Goal: Task Accomplishment & Management: Use online tool/utility

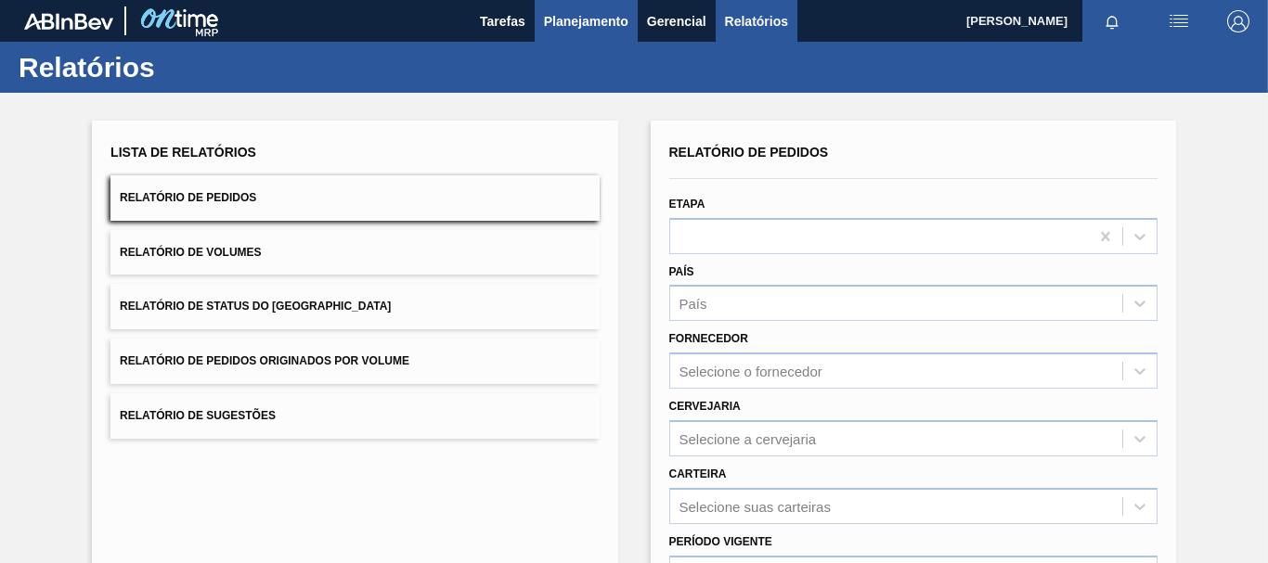
click at [597, 22] on span "Planejamento" at bounding box center [586, 21] width 84 height 22
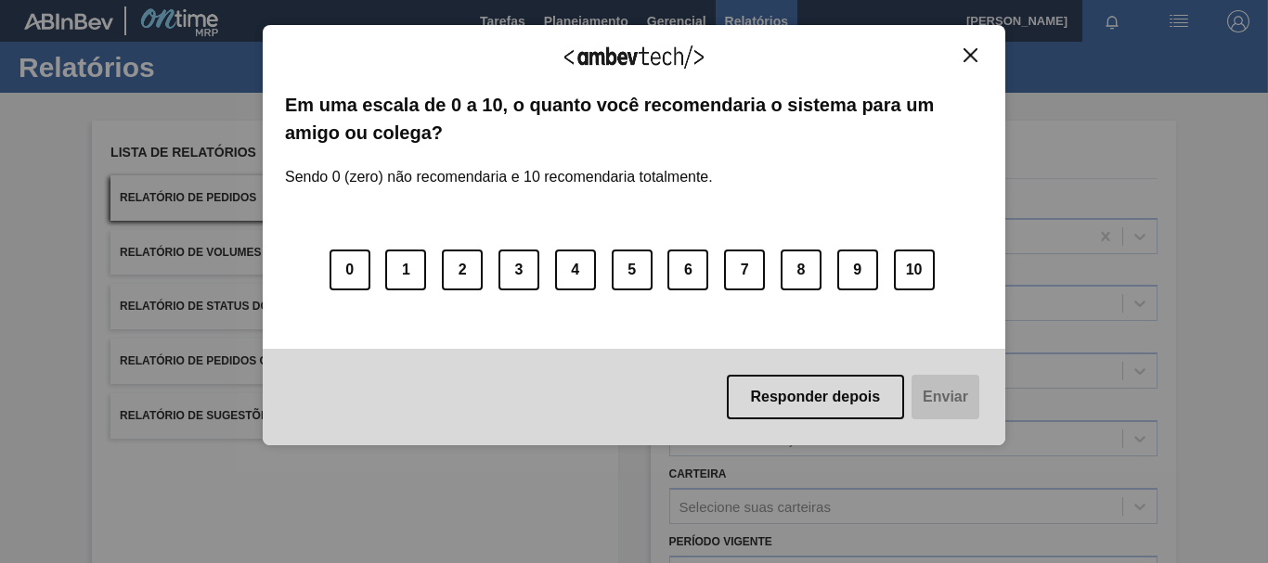
click at [767, 0] on body "Tarefas Planejamento Gerencial Relatórios [PERSON_NAME] BARBOSA Marcar todas co…" at bounding box center [634, 0] width 1268 height 0
click at [968, 71] on div "Agradecemos seu feedback!" at bounding box center [634, 69] width 698 height 44
click at [967, 59] on img "Close" at bounding box center [970, 55] width 14 height 14
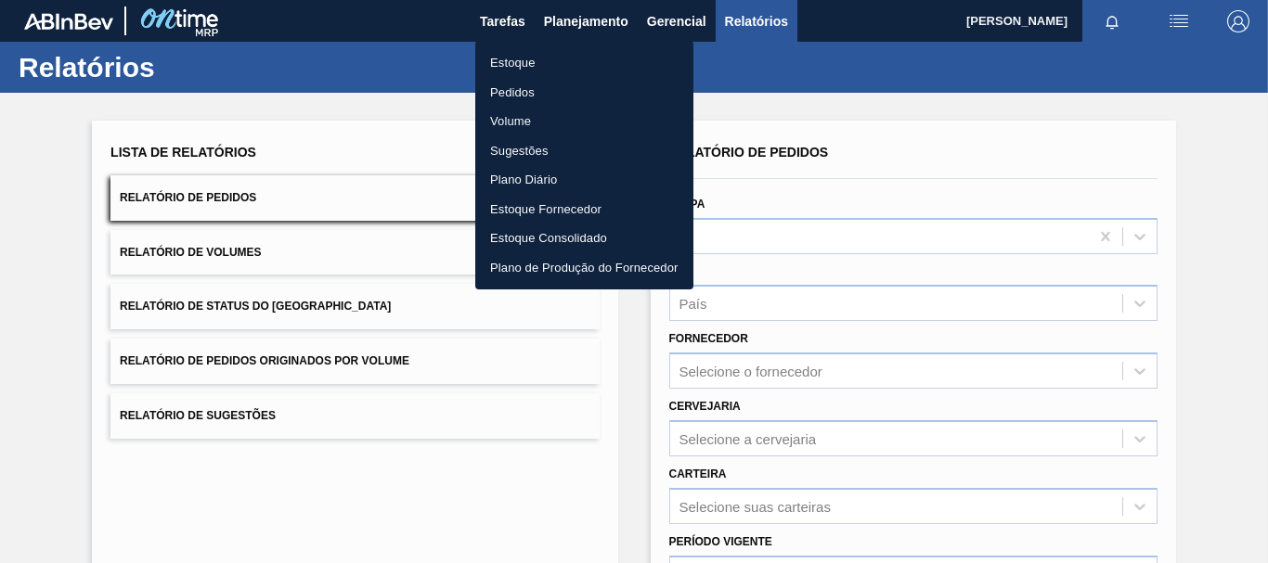
click at [926, 162] on div at bounding box center [634, 281] width 1268 height 563
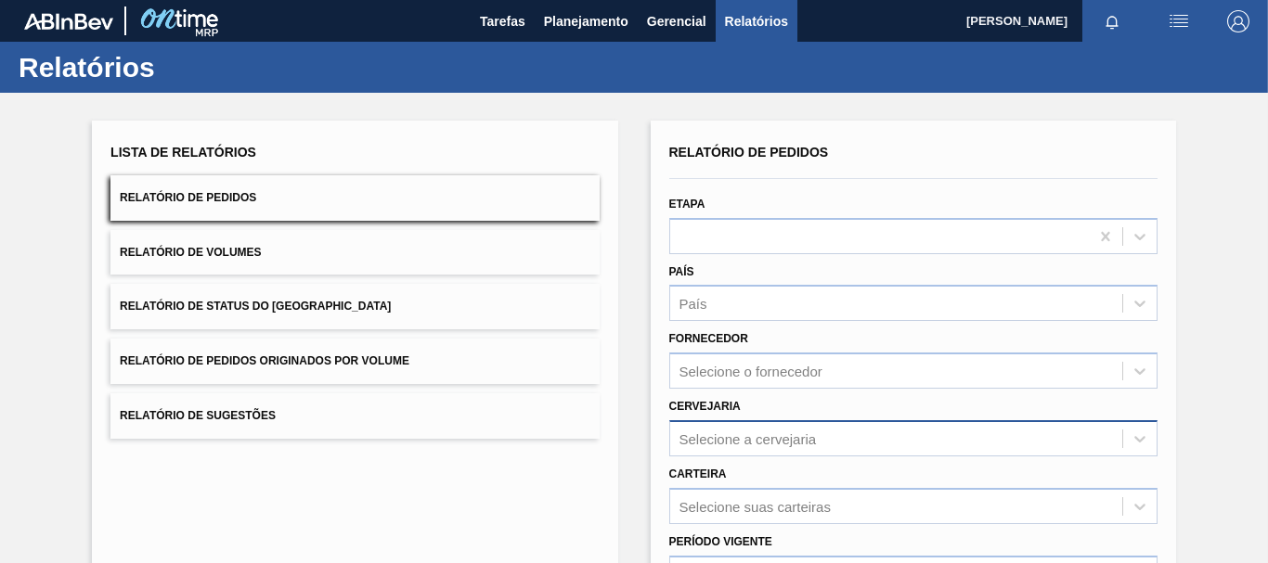
click at [734, 432] on div "Selecione a cervejaria" at bounding box center [747, 439] width 137 height 16
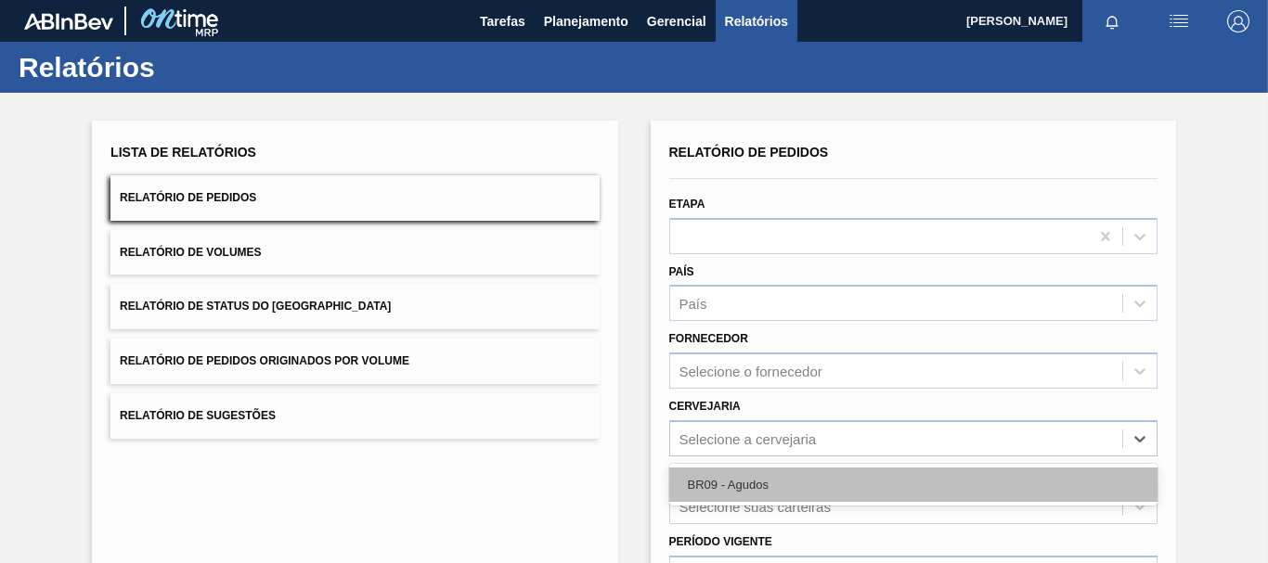
click at [738, 474] on div "BR09 - Agudos" at bounding box center [913, 485] width 488 height 34
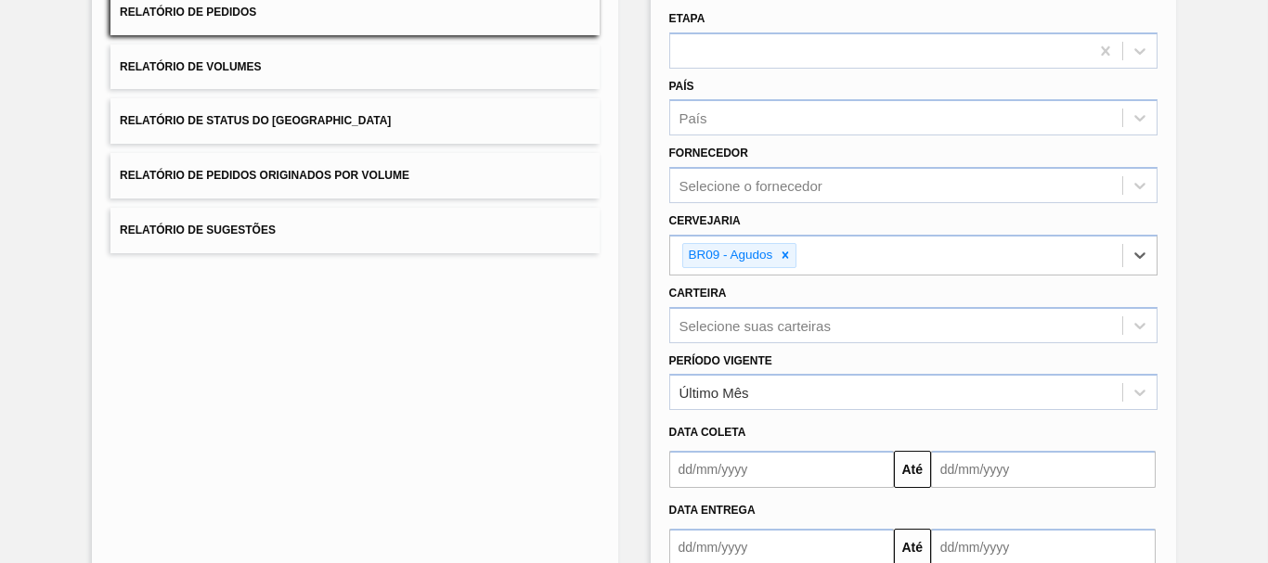
scroll to position [278, 0]
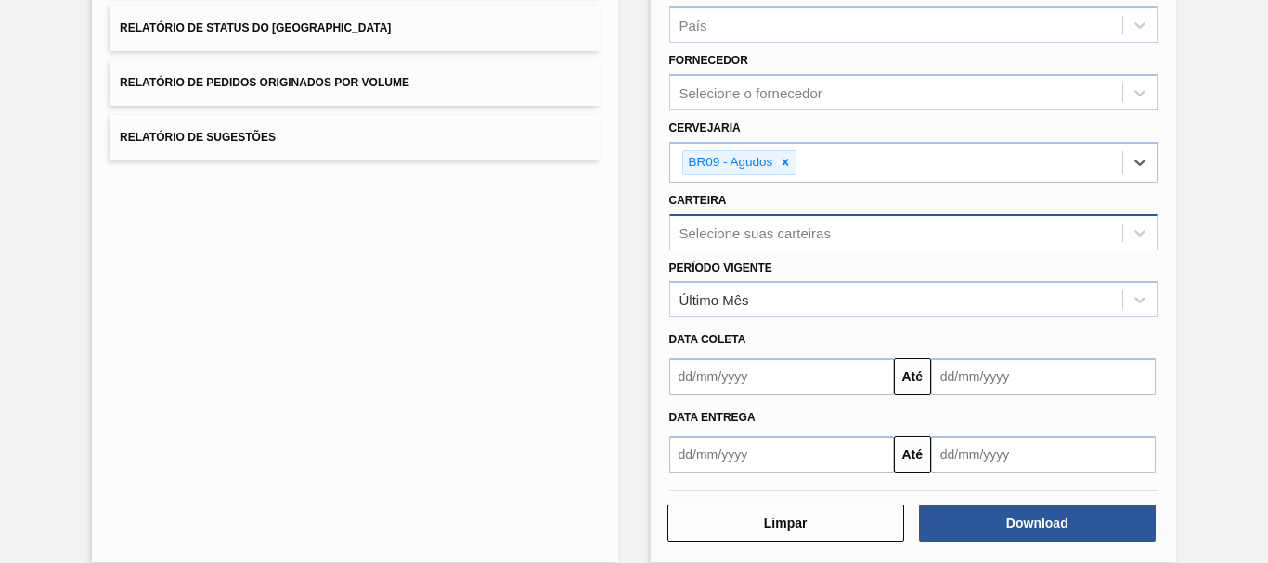
click at [719, 233] on div "Selecione suas carteiras" at bounding box center [754, 233] width 151 height 16
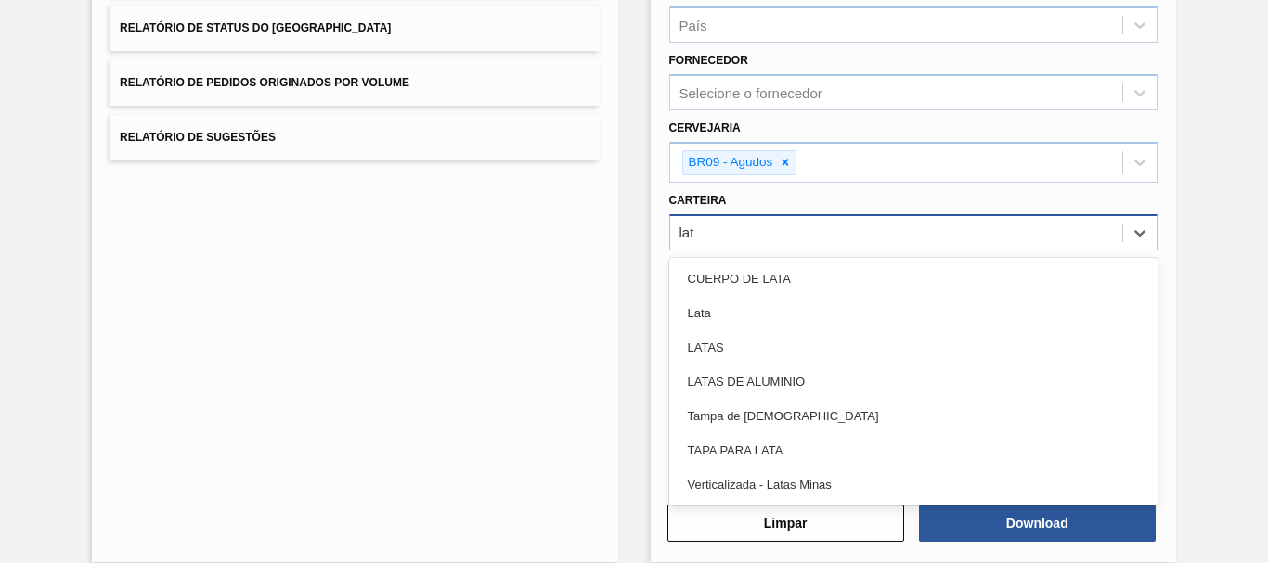
type input "lata"
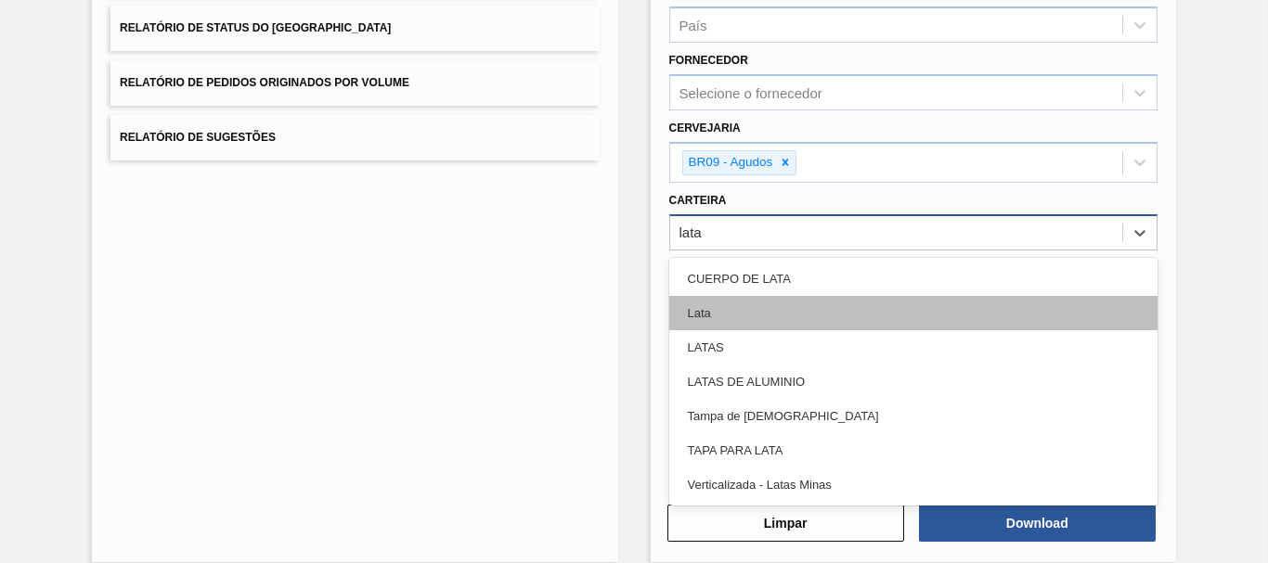
click at [731, 305] on div "Lata" at bounding box center [913, 313] width 488 height 34
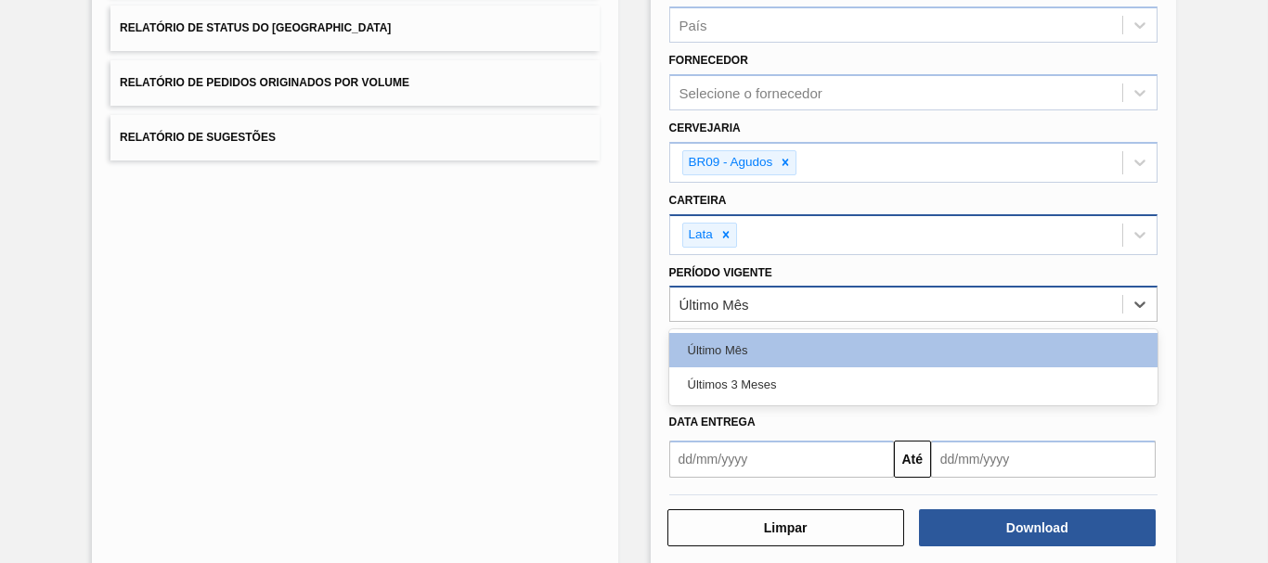
click at [749, 315] on div "Último Mês" at bounding box center [896, 304] width 452 height 27
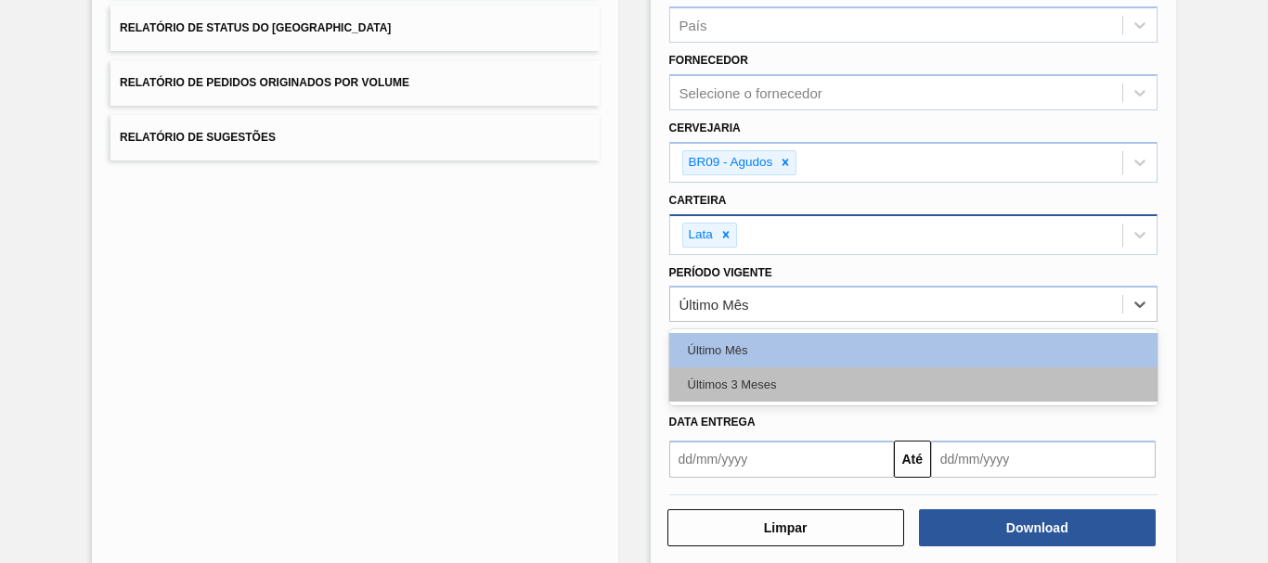
click at [736, 379] on div "Últimos 3 Meses" at bounding box center [913, 384] width 488 height 34
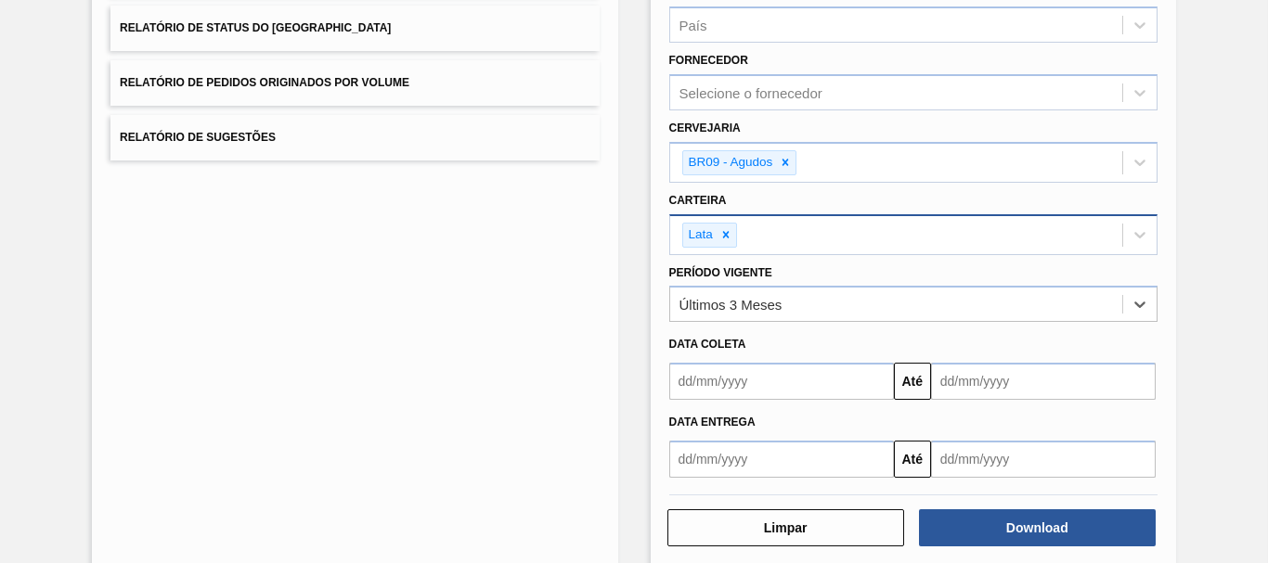
click at [736, 379] on input "text" at bounding box center [781, 381] width 225 height 37
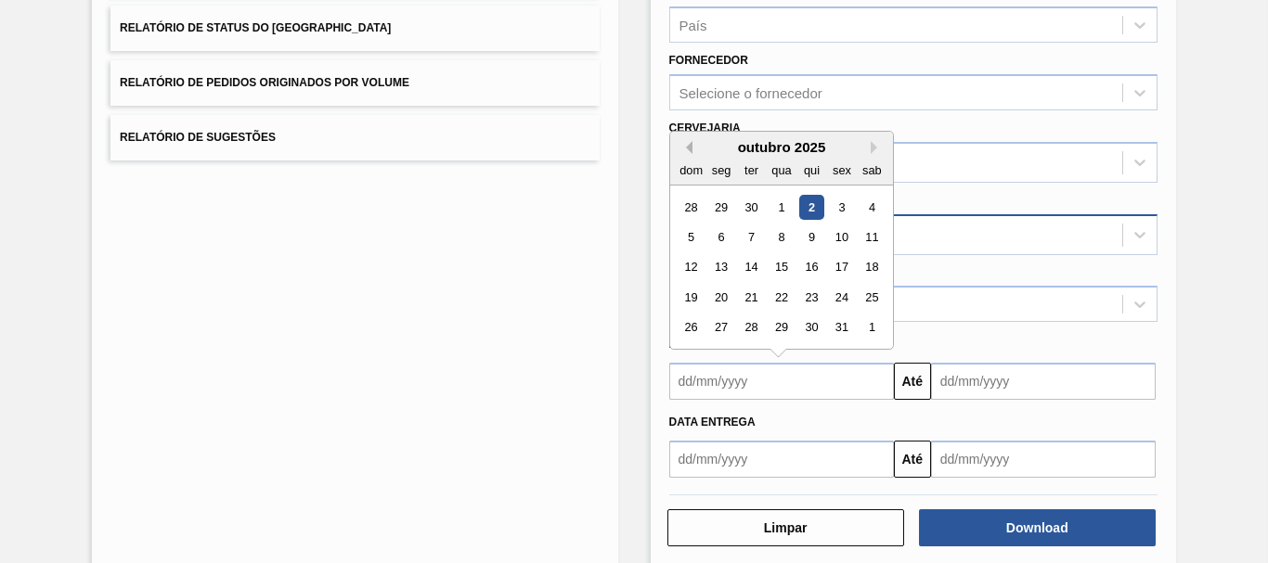
click at [687, 150] on button "Previous Month" at bounding box center [685, 147] width 13 height 13
click at [812, 301] on div "25" at bounding box center [810, 297] width 25 height 25
type input "[DATE]"
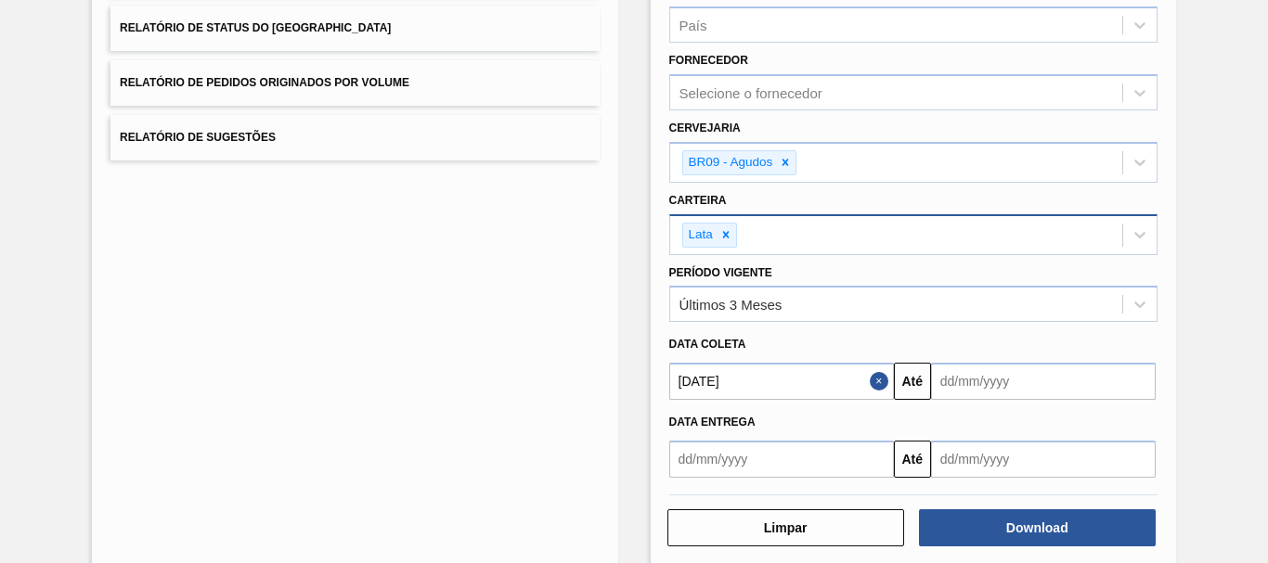
click at [877, 373] on button "Close" at bounding box center [881, 381] width 24 height 37
click at [875, 374] on input "text" at bounding box center [781, 381] width 225 height 37
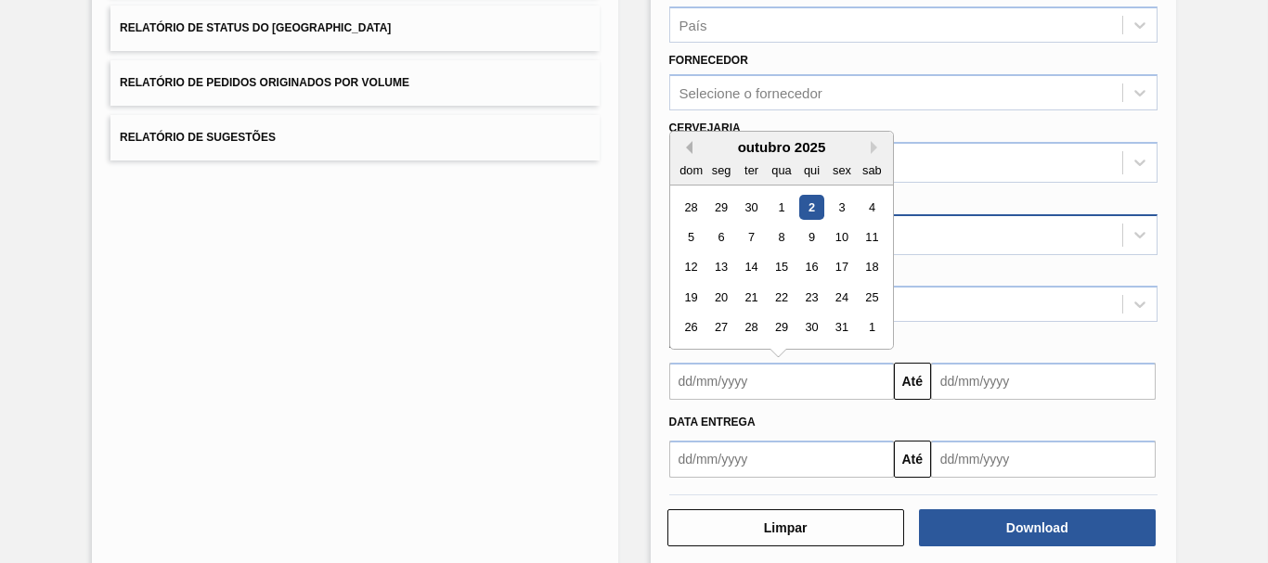
click at [682, 149] on button "Previous Month" at bounding box center [685, 147] width 13 height 13
click at [724, 264] on div "15" at bounding box center [720, 267] width 25 height 25
type input "[DATE]"
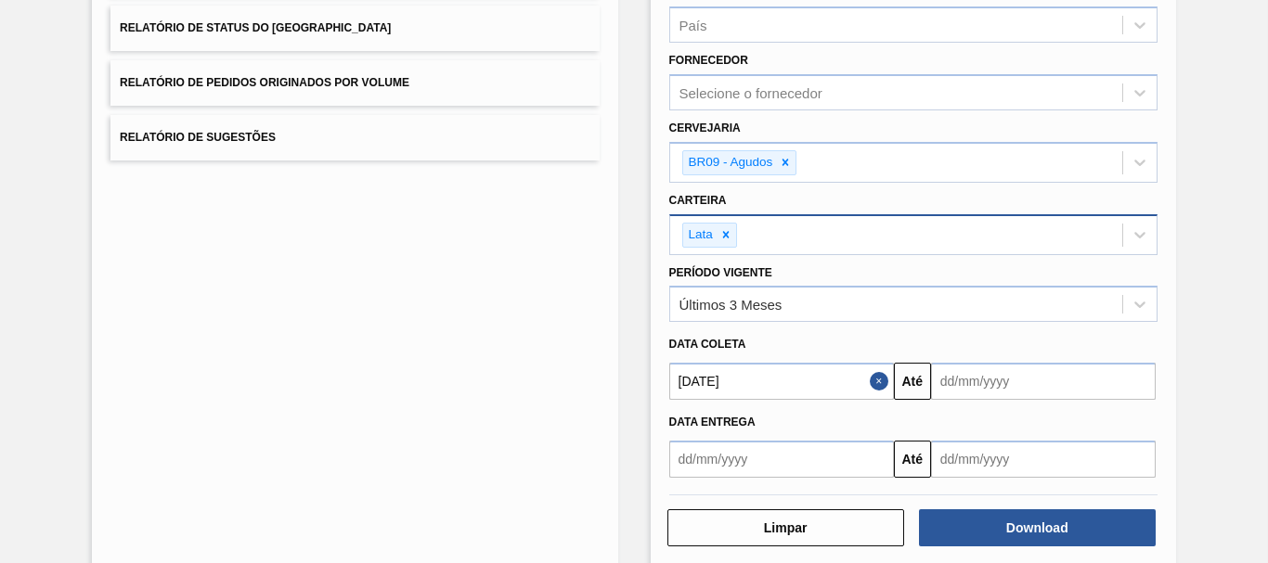
click at [976, 373] on input "text" at bounding box center [1043, 381] width 225 height 37
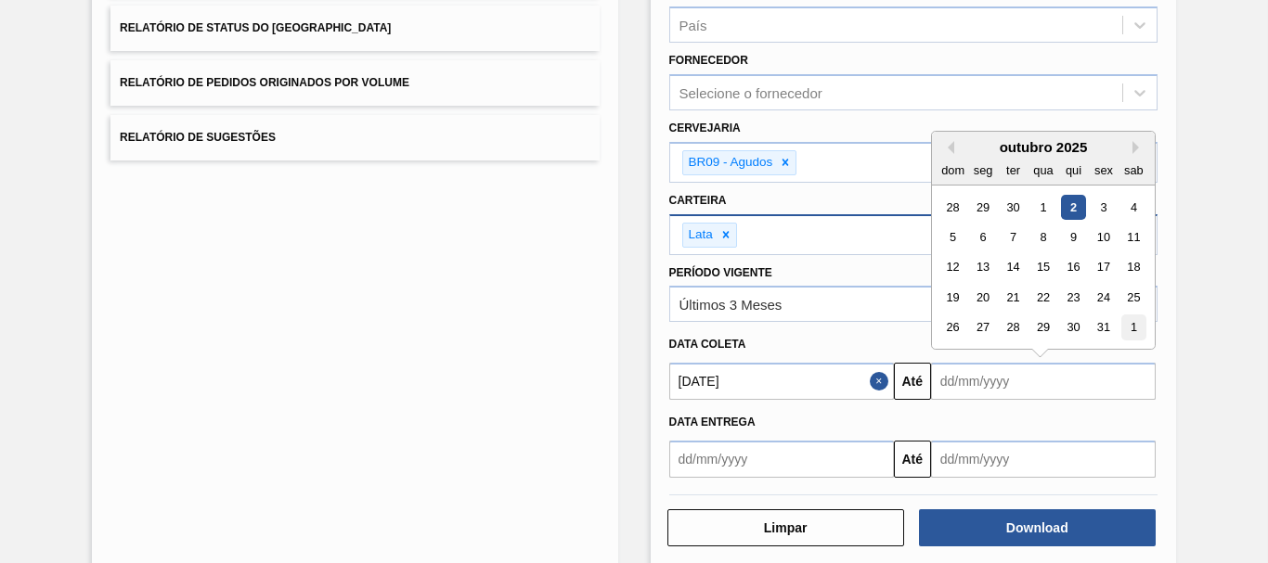
click at [1124, 337] on div "1" at bounding box center [1133, 328] width 25 height 25
type input "[DATE]"
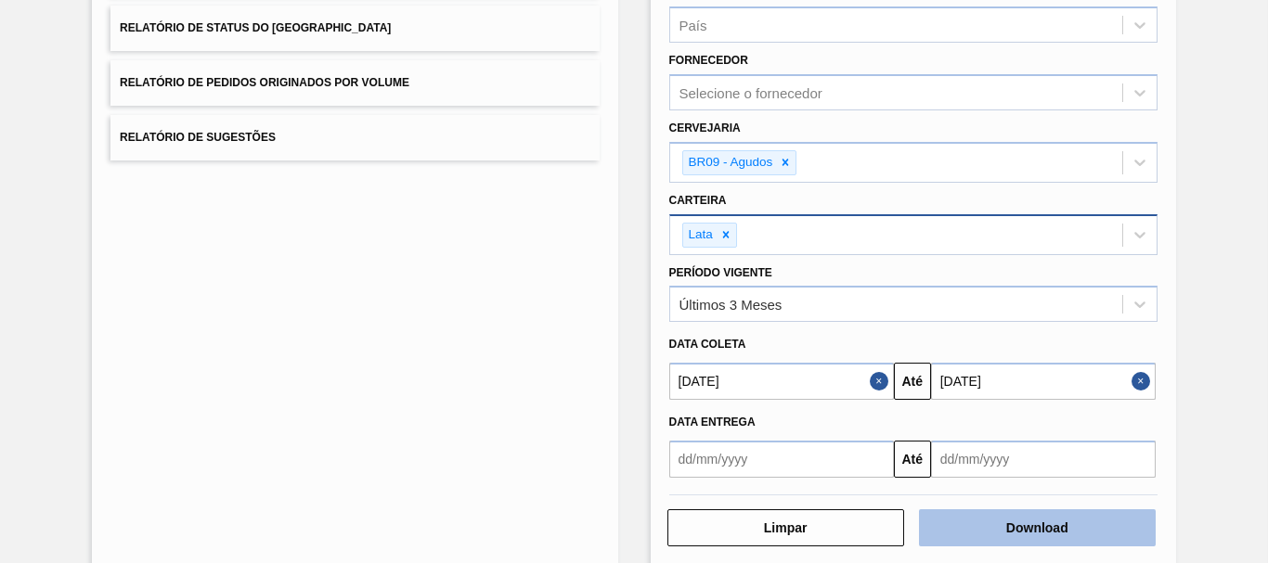
click at [1022, 516] on button "Download" at bounding box center [1037, 527] width 237 height 37
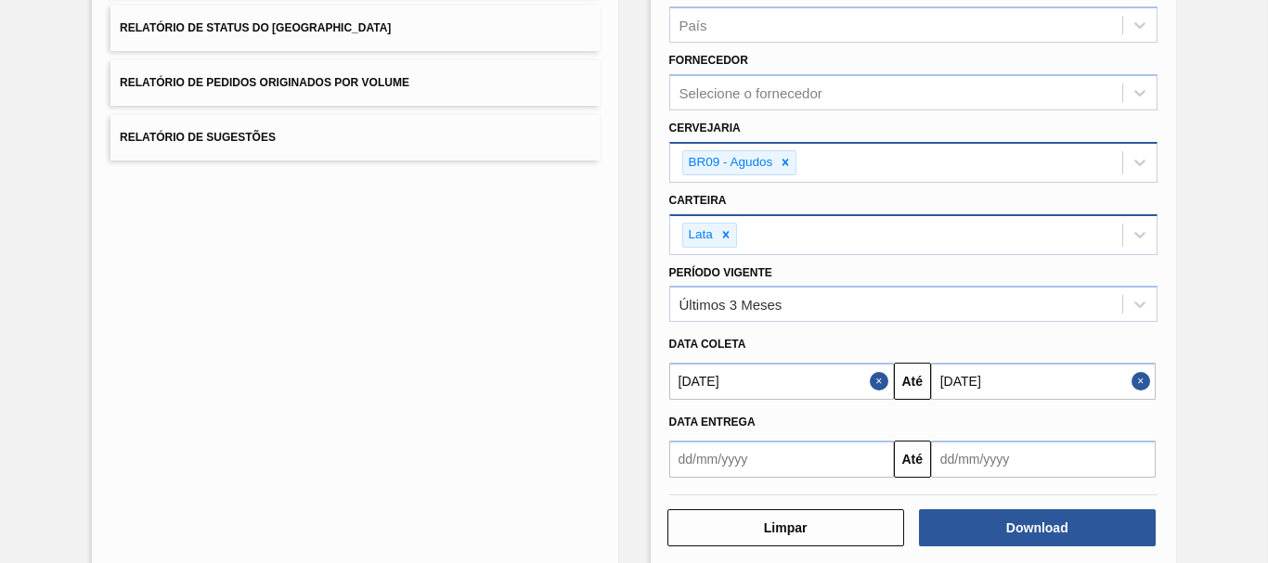
scroll to position [0, 0]
